Goal: Transaction & Acquisition: Purchase product/service

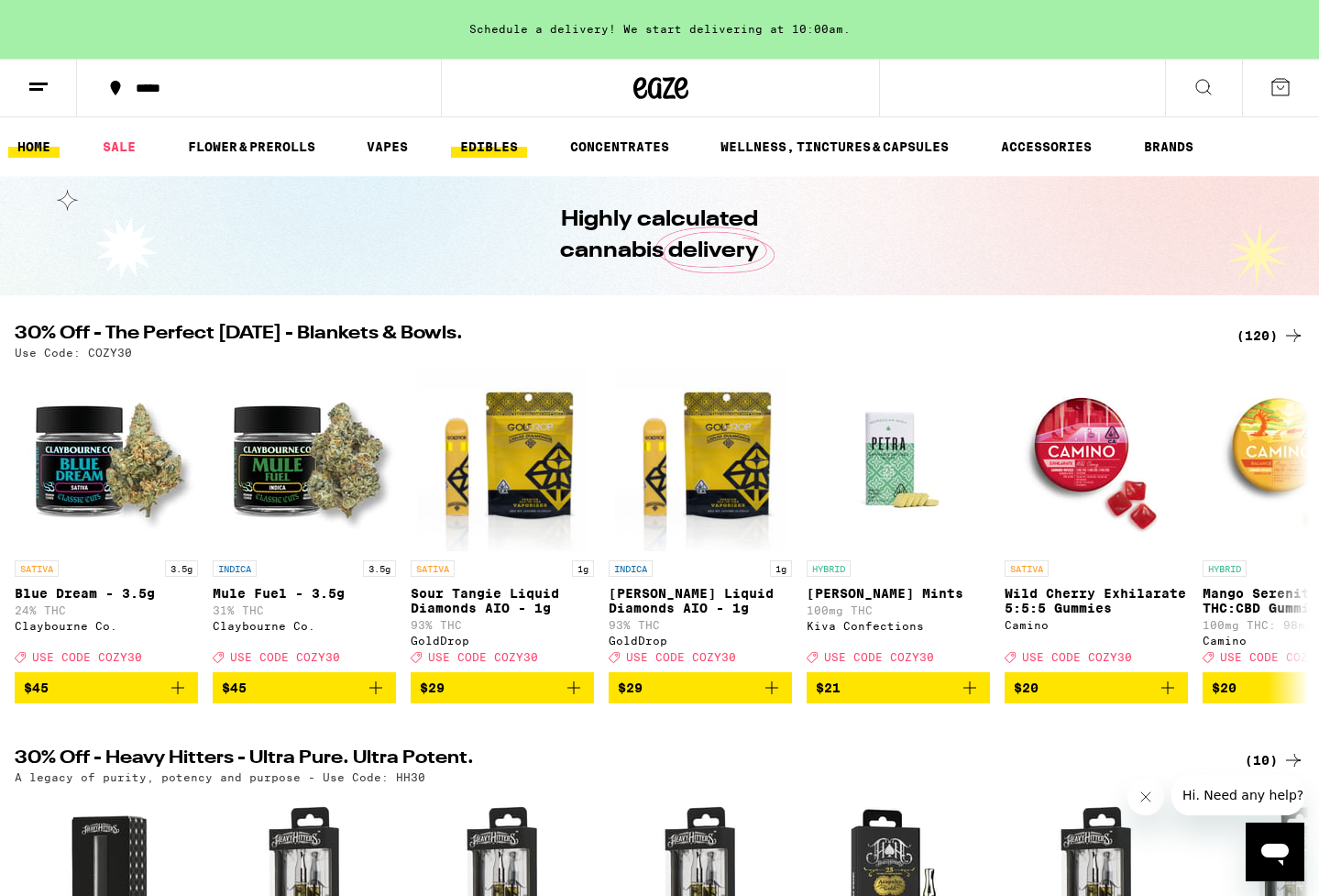
click at [488, 141] on link "EDIBLES" at bounding box center [488, 146] width 76 height 22
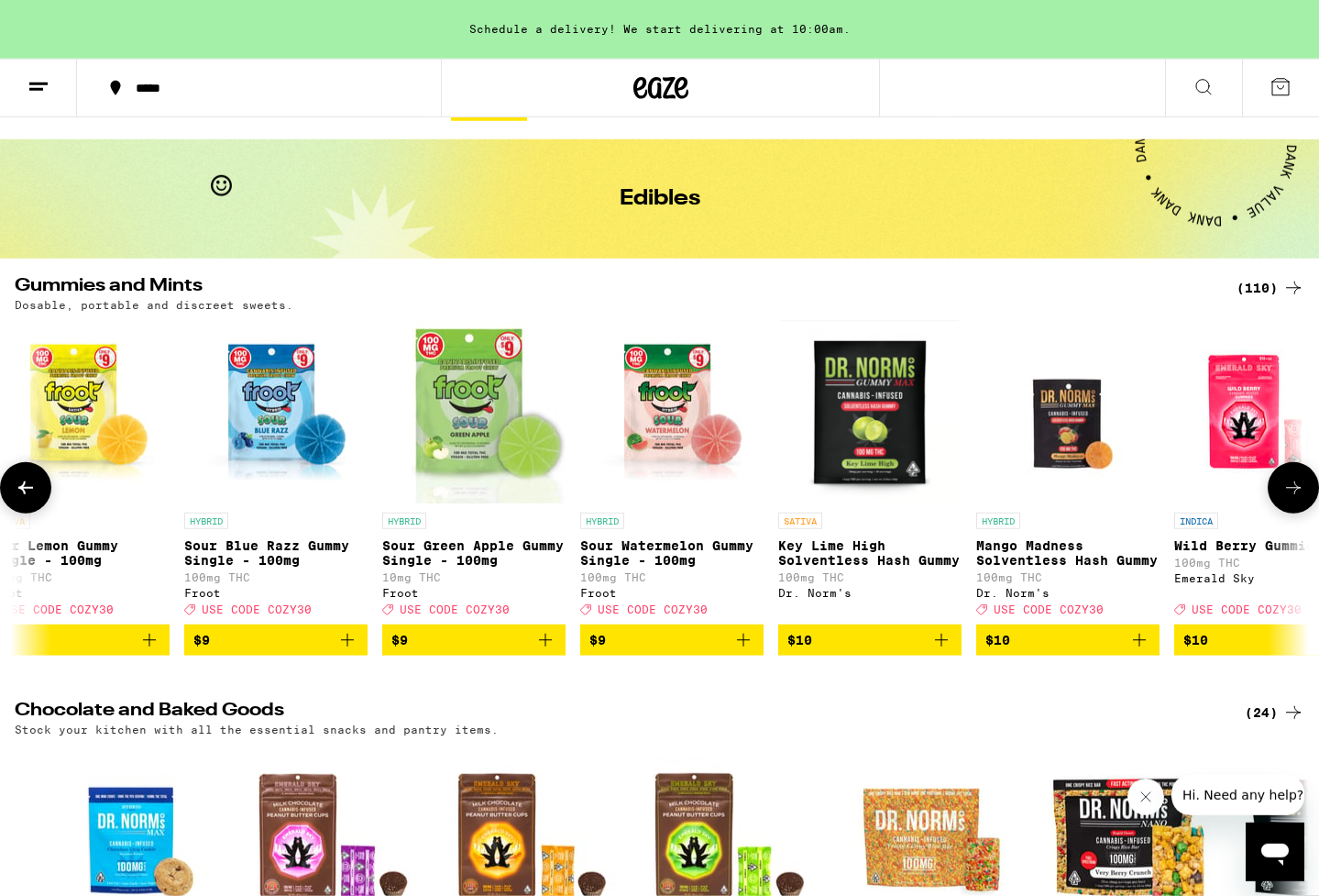
scroll to position [0, 1036]
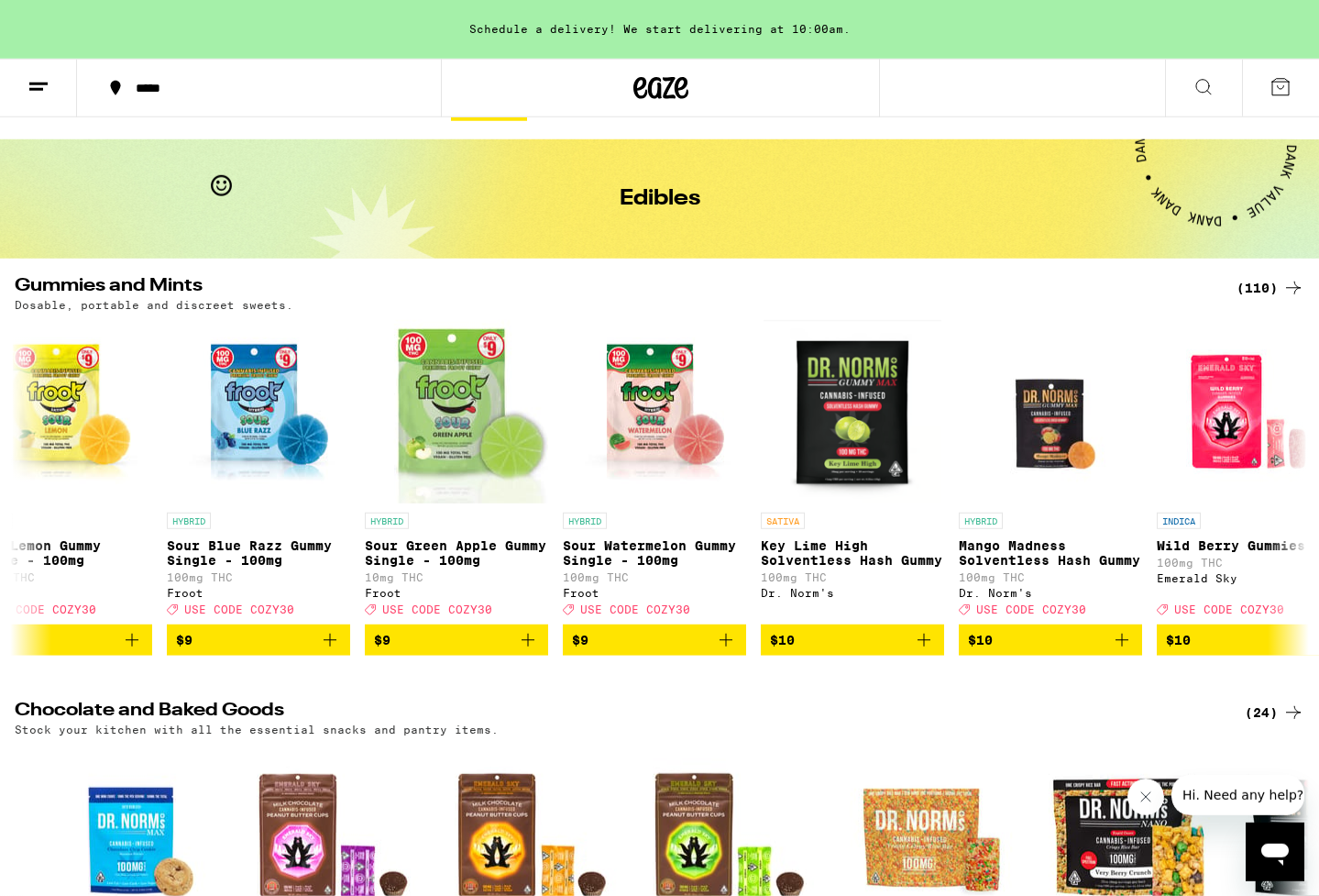
click at [1272, 289] on div "(110)" at bounding box center [1270, 288] width 68 height 22
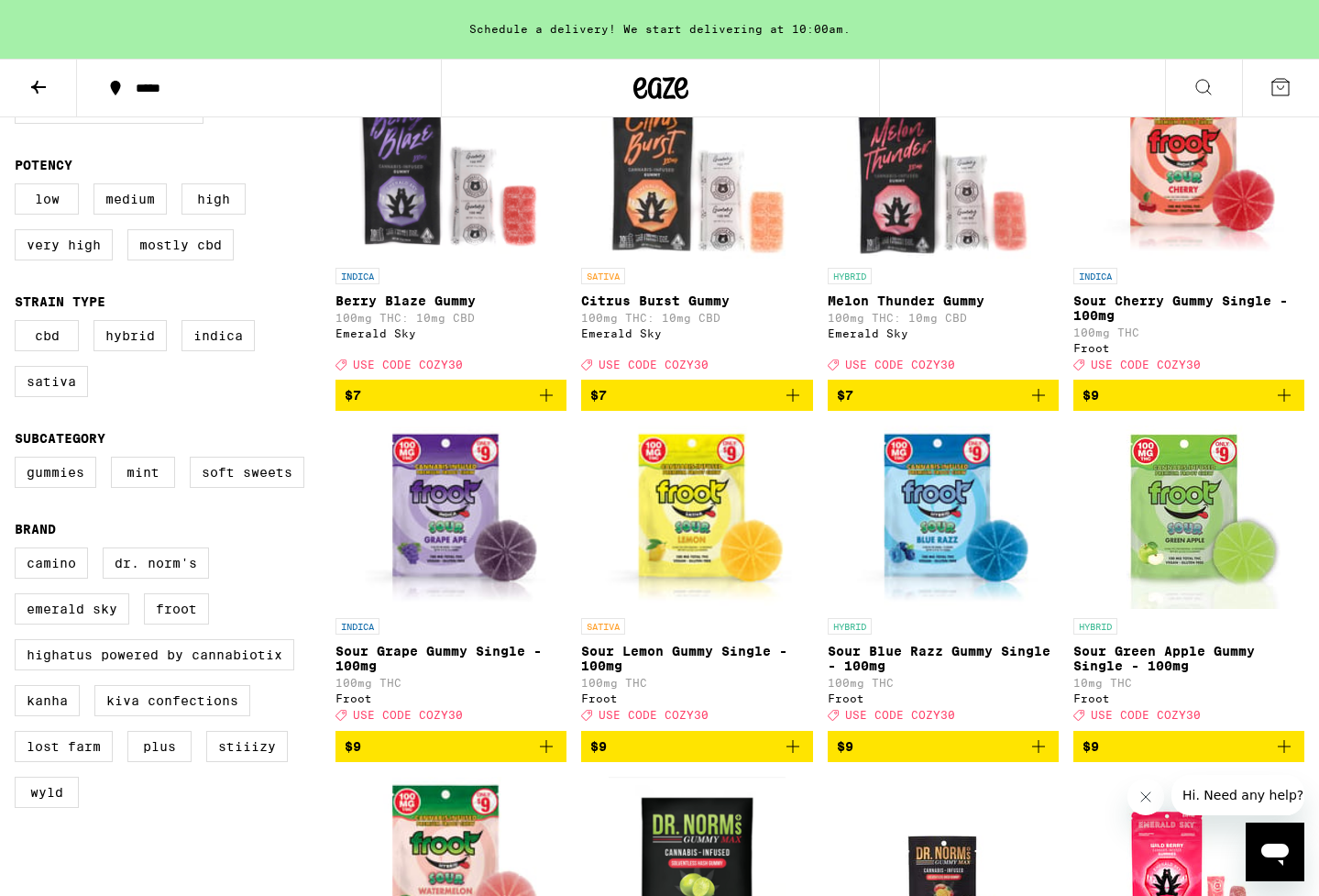
scroll to position [243, 0]
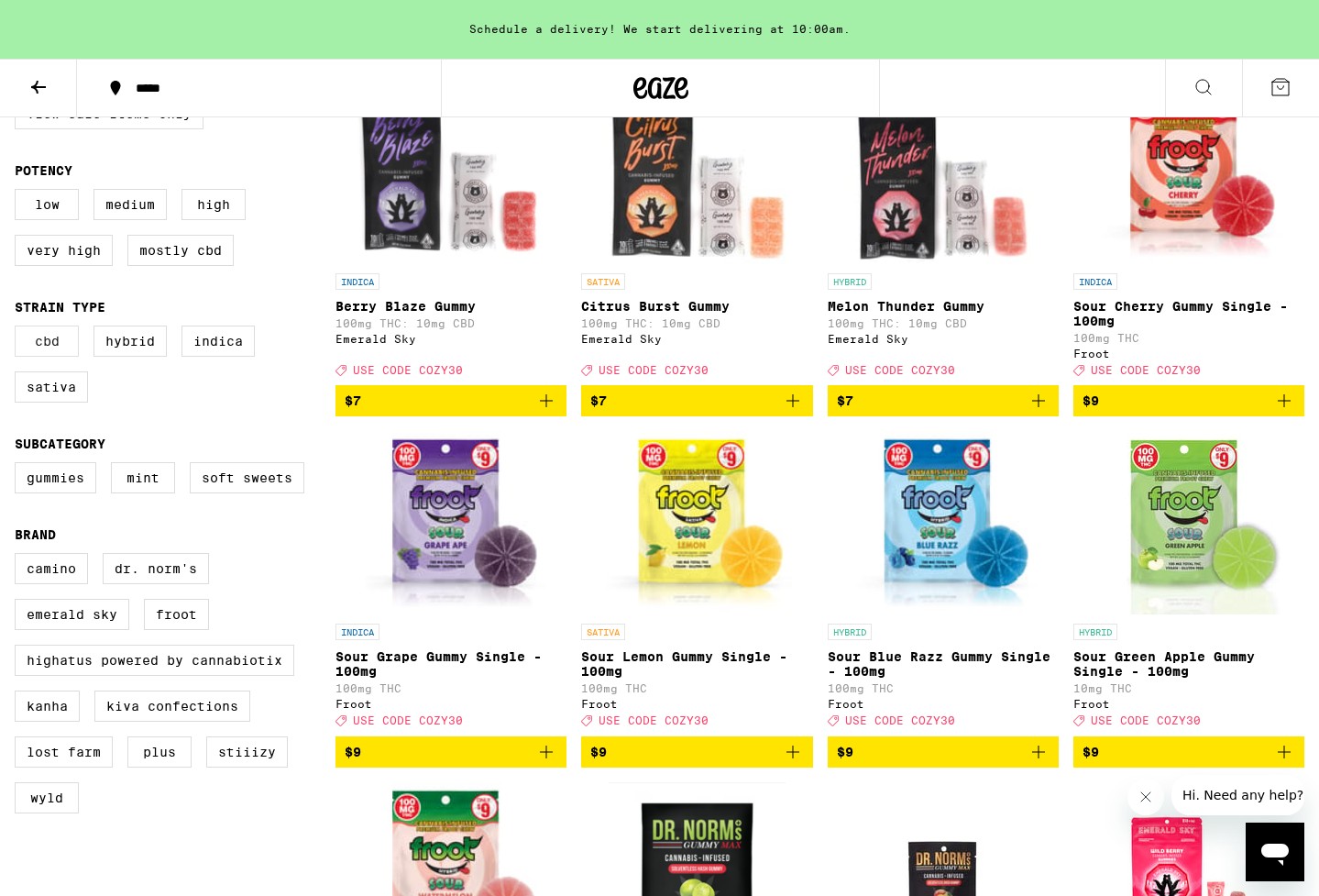
click at [50, 352] on label "CBD" at bounding box center [46, 341] width 64 height 31
click at [19, 329] on input "CBD" at bounding box center [18, 328] width 1 height 1
checkbox input "true"
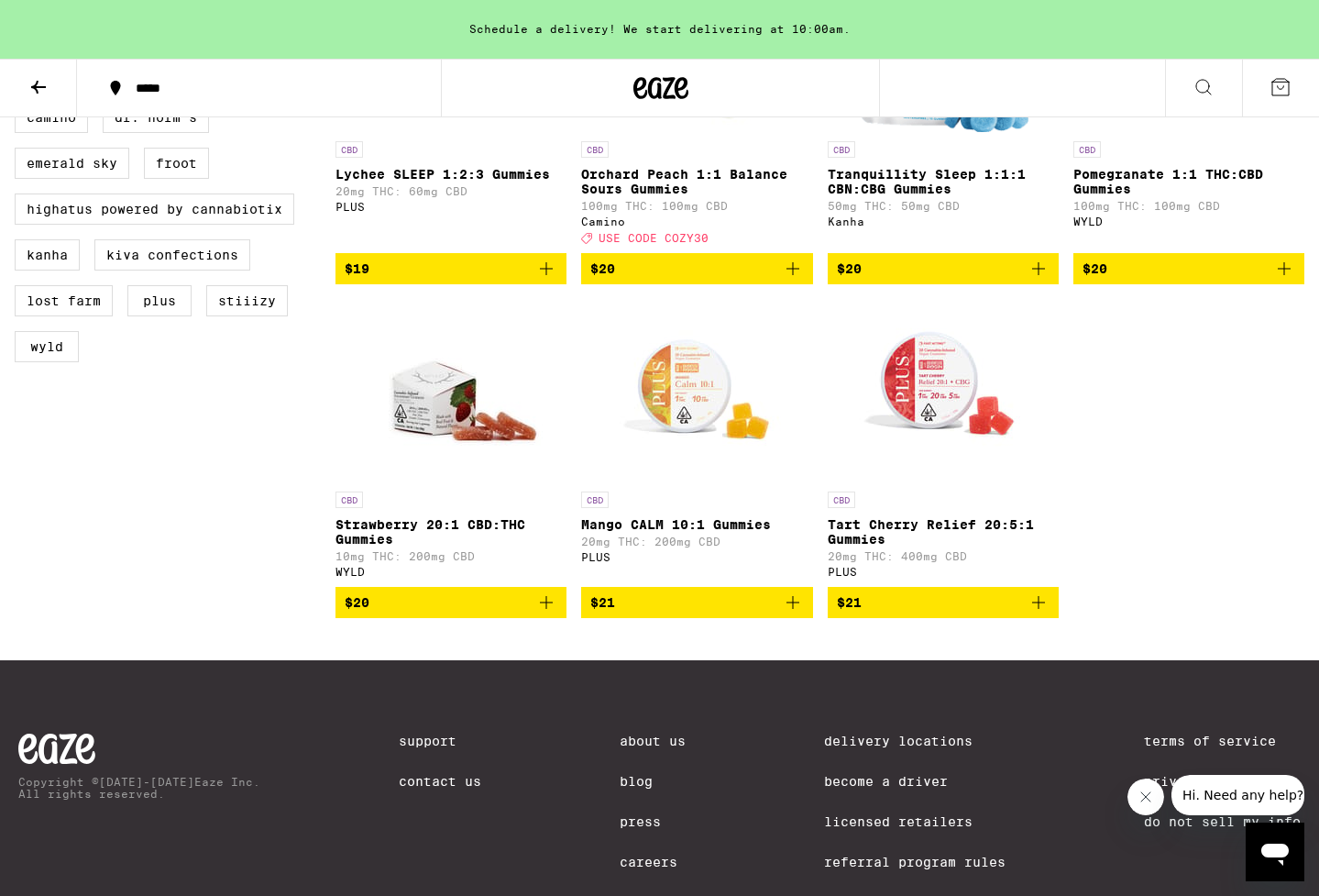
scroll to position [745, 0]
